Goal: Manage account settings

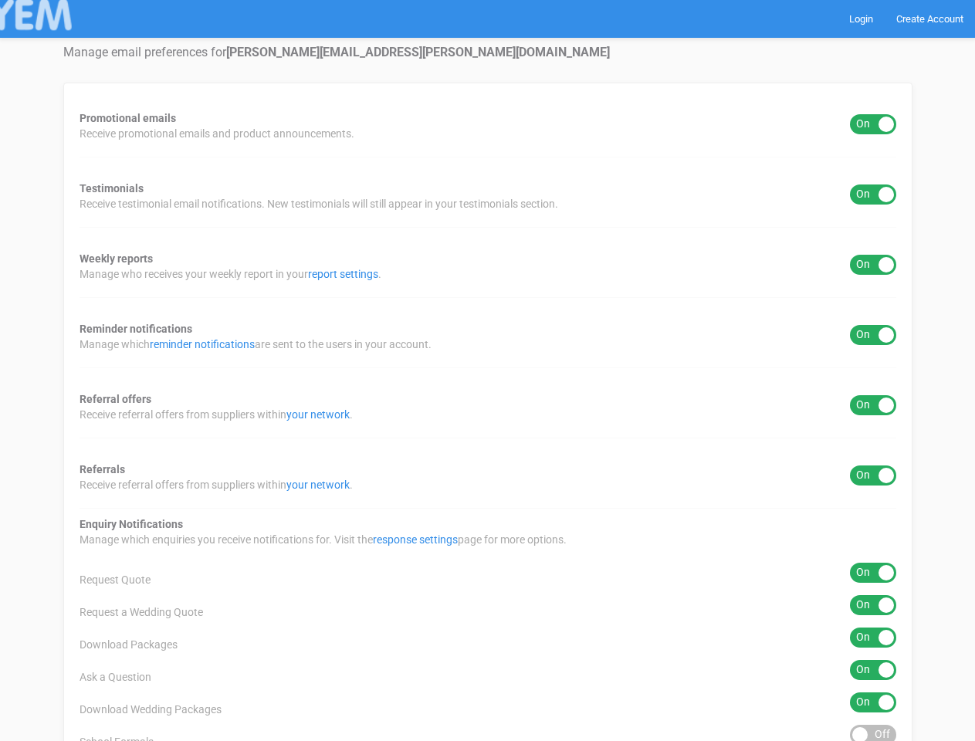
click at [487, 371] on div "Promotional emails ON OFF Receive promotional emails and product announcements.…" at bounding box center [487, 623] width 849 height 1080
click at [873, 124] on div "ON OFF" at bounding box center [873, 124] width 46 height 20
click at [873, 195] on div "ON OFF" at bounding box center [873, 195] width 46 height 20
click at [873, 265] on div "ON OFF" at bounding box center [873, 265] width 46 height 20
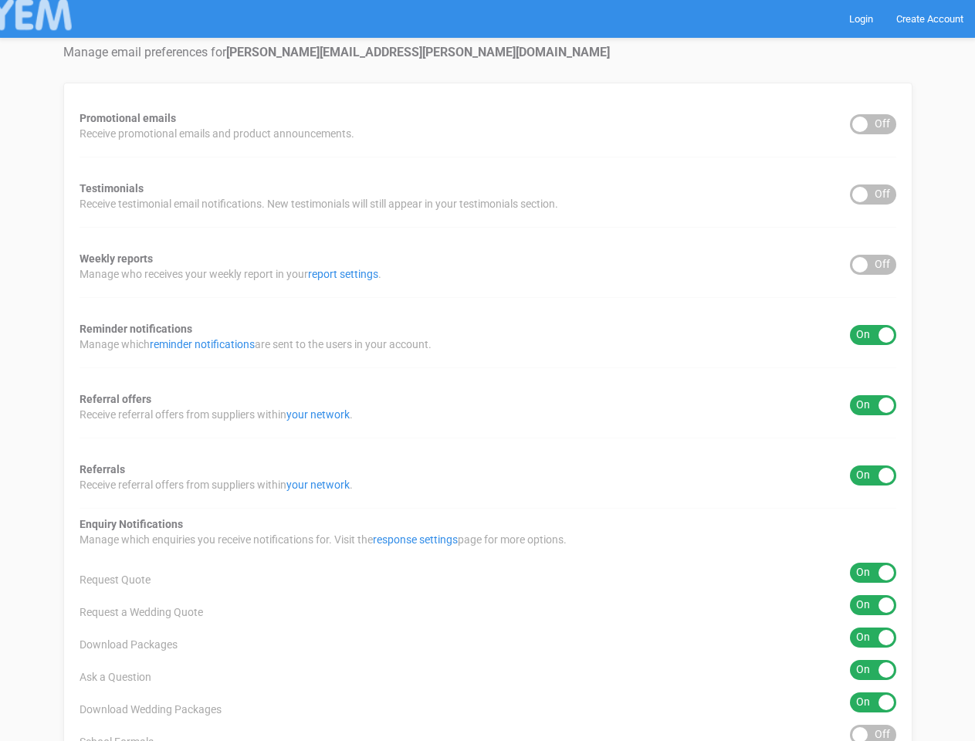
click at [873, 335] on div "ON OFF" at bounding box center [873, 335] width 46 height 20
